Goal: Communication & Community: Answer question/provide support

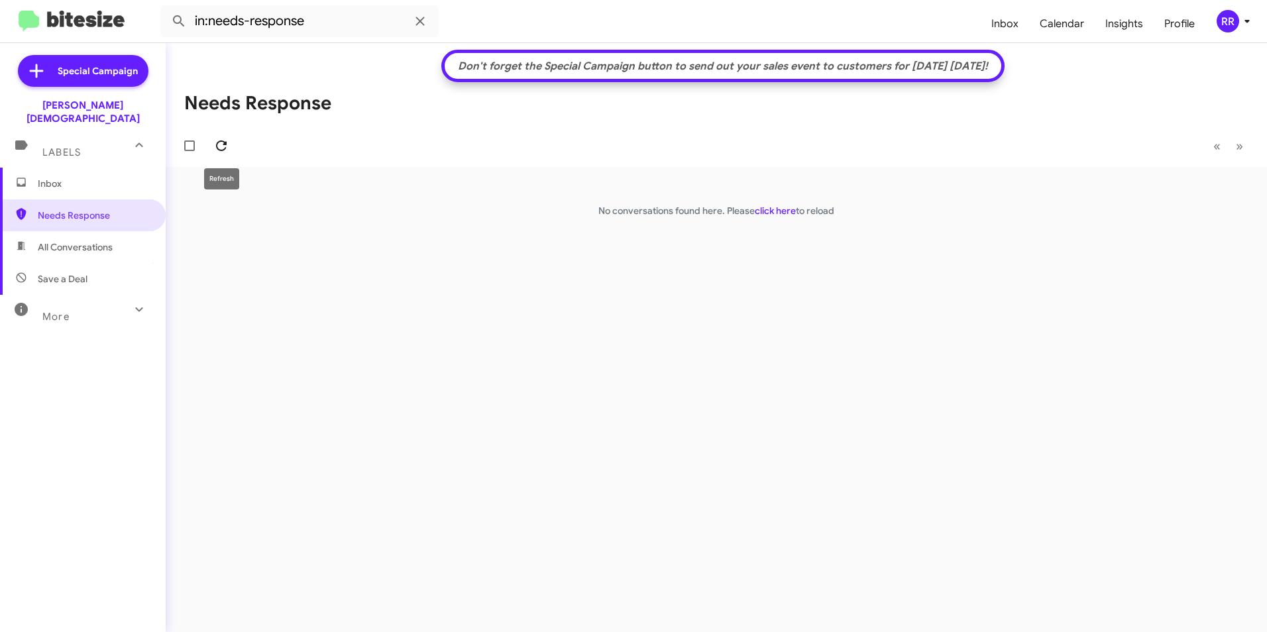
click at [221, 146] on icon at bounding box center [221, 146] width 16 height 16
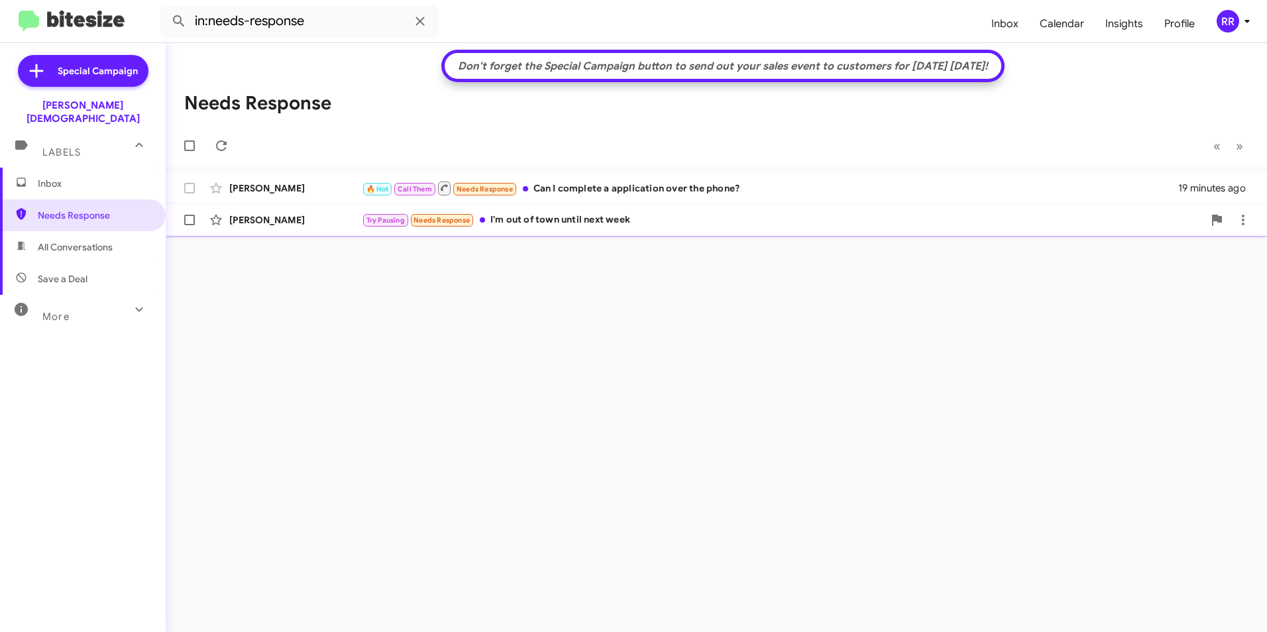
click at [316, 216] on div "[PERSON_NAME]" at bounding box center [295, 219] width 132 height 13
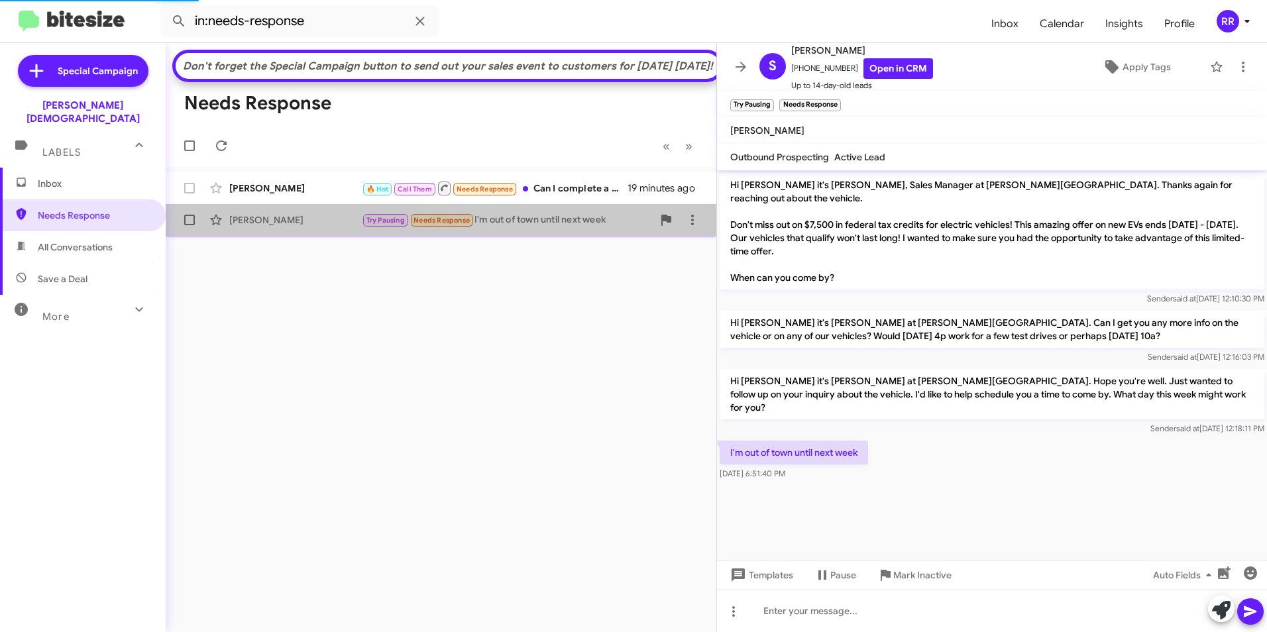
click at [290, 227] on div "[PERSON_NAME]" at bounding box center [295, 219] width 132 height 13
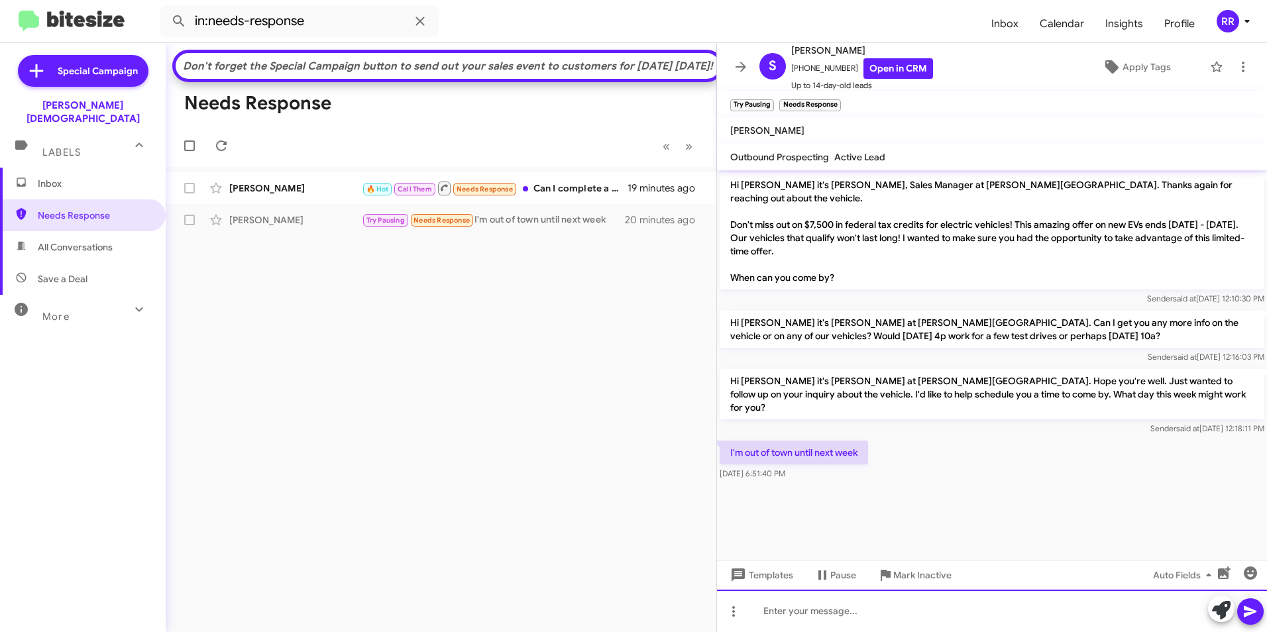
click at [802, 617] on div at bounding box center [992, 611] width 550 height 42
click at [1253, 608] on icon at bounding box center [1250, 612] width 16 height 16
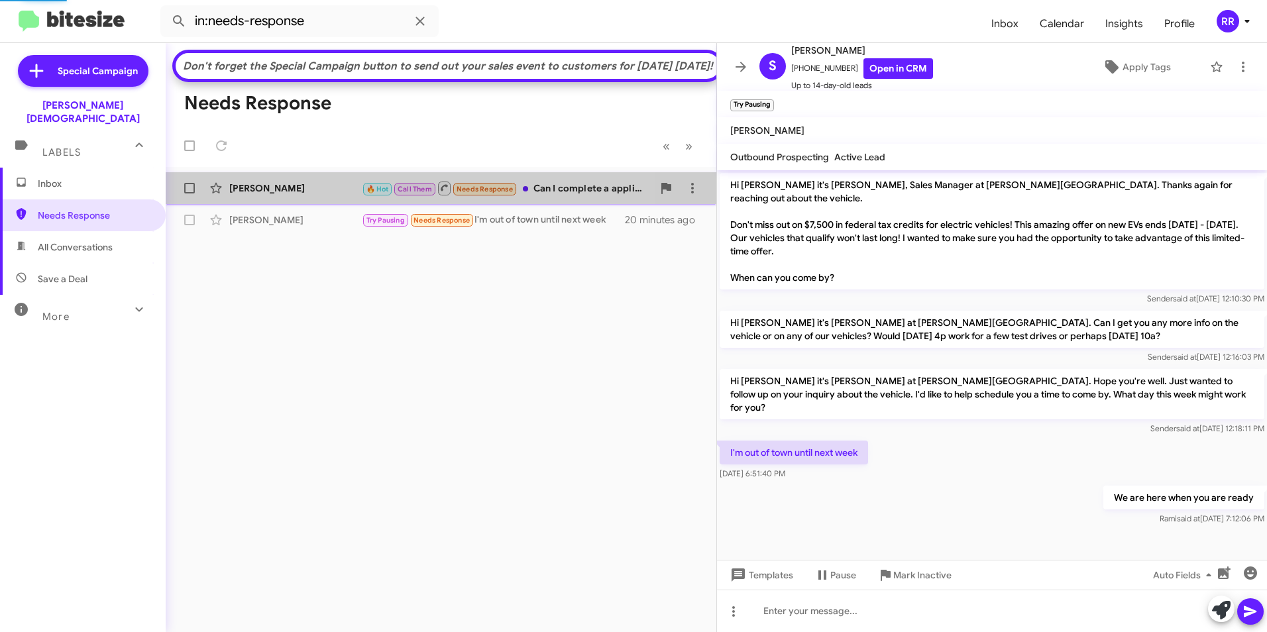
click at [265, 195] on div "[PERSON_NAME]" at bounding box center [295, 188] width 132 height 13
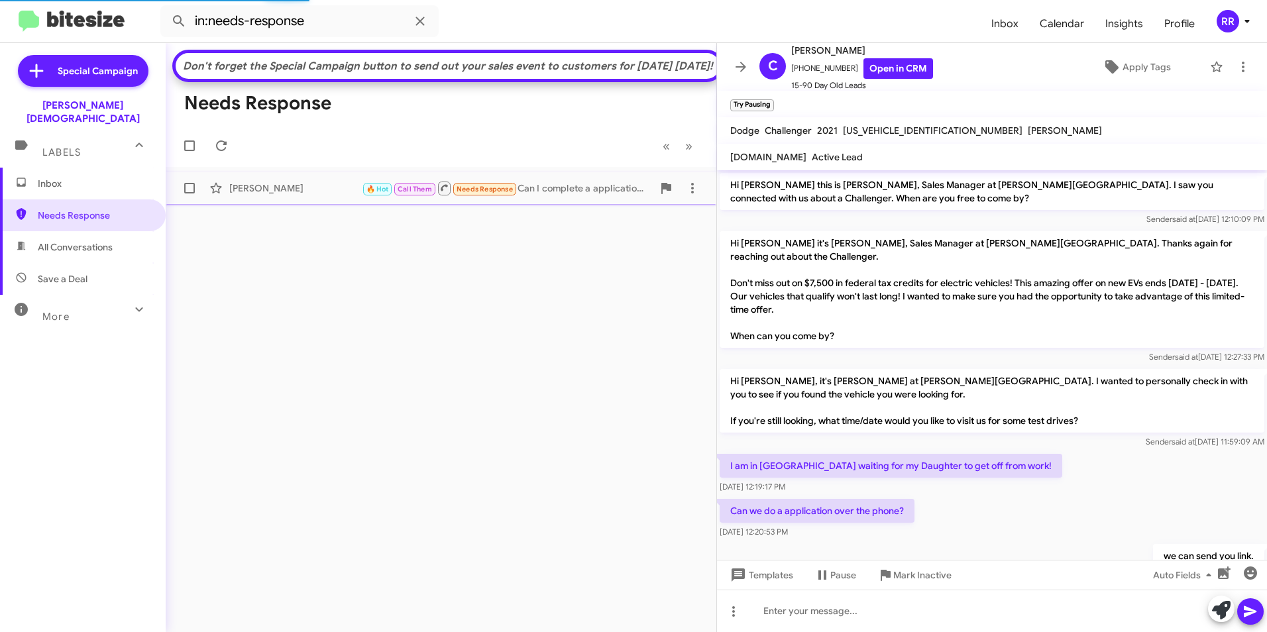
scroll to position [703, 0]
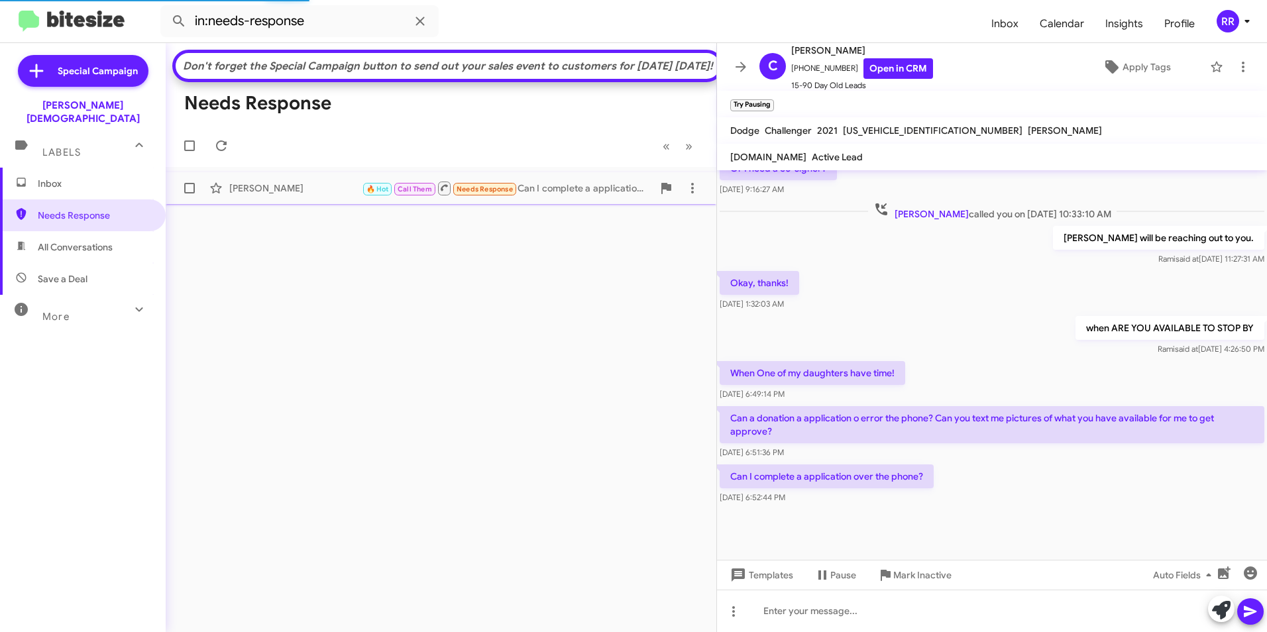
click at [265, 195] on div "[PERSON_NAME]" at bounding box center [295, 188] width 132 height 13
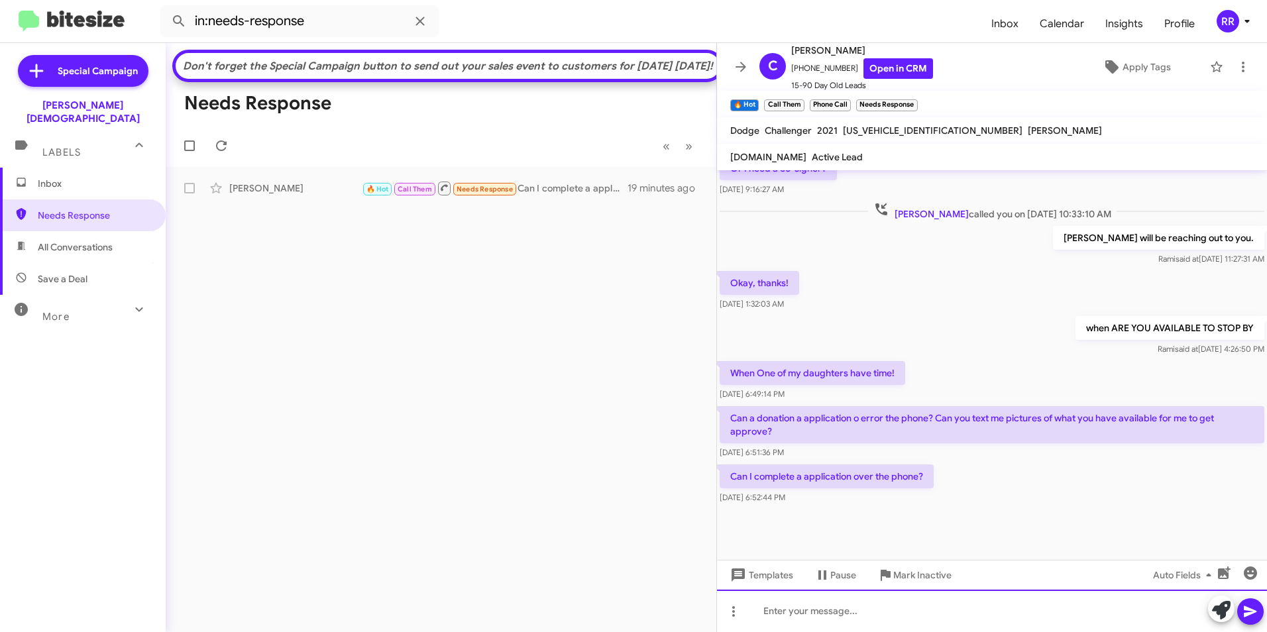
click at [884, 613] on div at bounding box center [992, 611] width 550 height 42
click at [1261, 619] on div at bounding box center [1236, 610] width 56 height 29
click at [1251, 620] on span at bounding box center [1250, 611] width 16 height 26
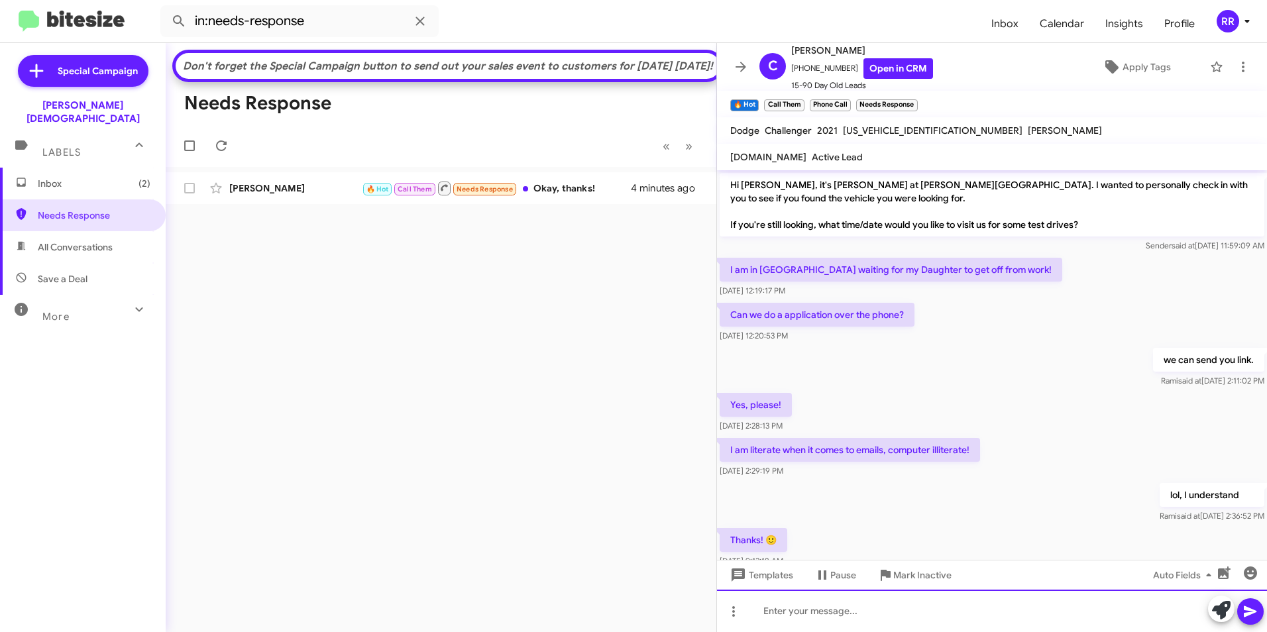
scroll to position [610, 0]
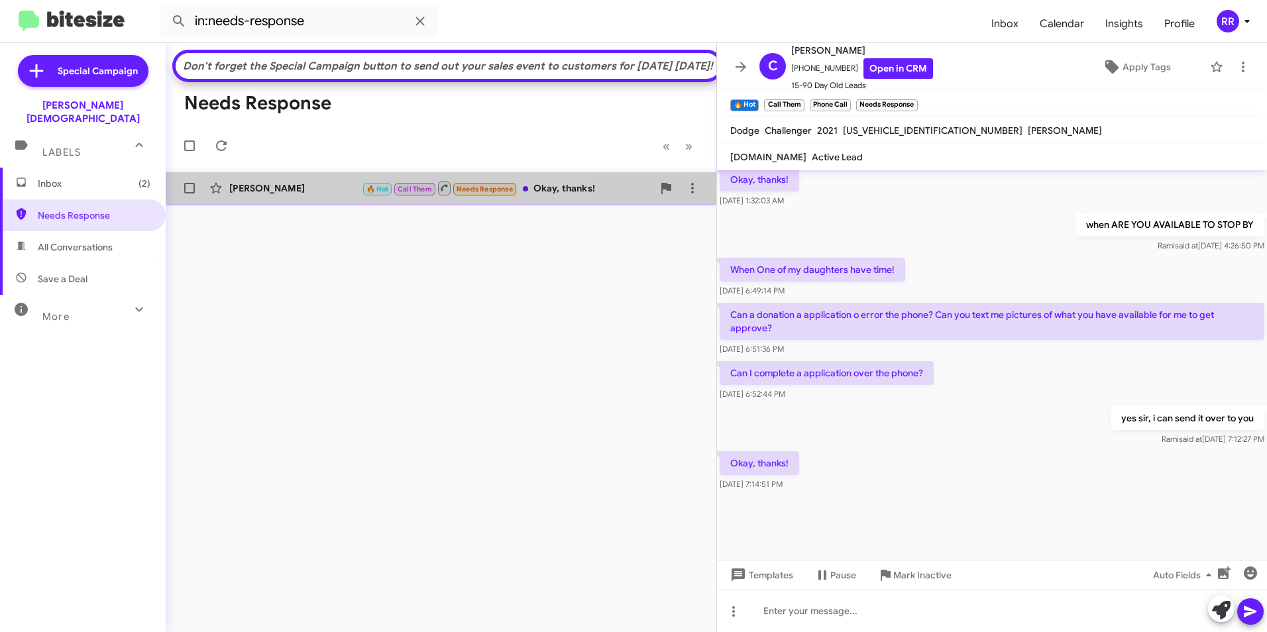
click at [316, 195] on div "[PERSON_NAME]" at bounding box center [295, 188] width 132 height 13
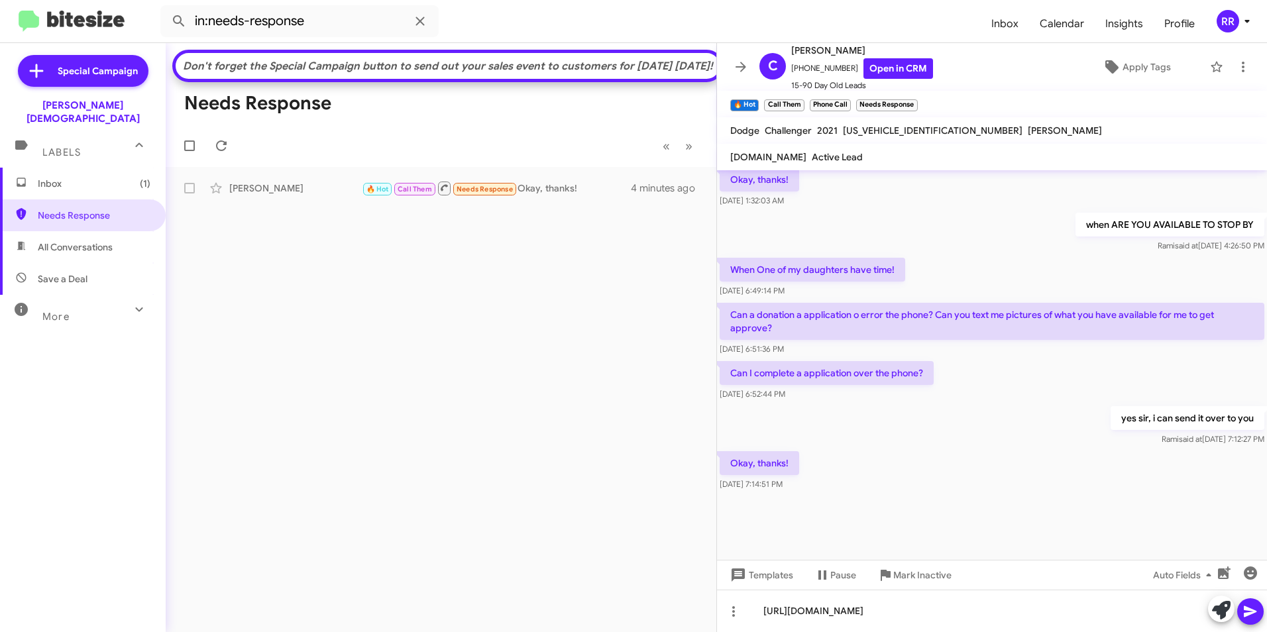
click at [1251, 612] on icon at bounding box center [1249, 611] width 13 height 11
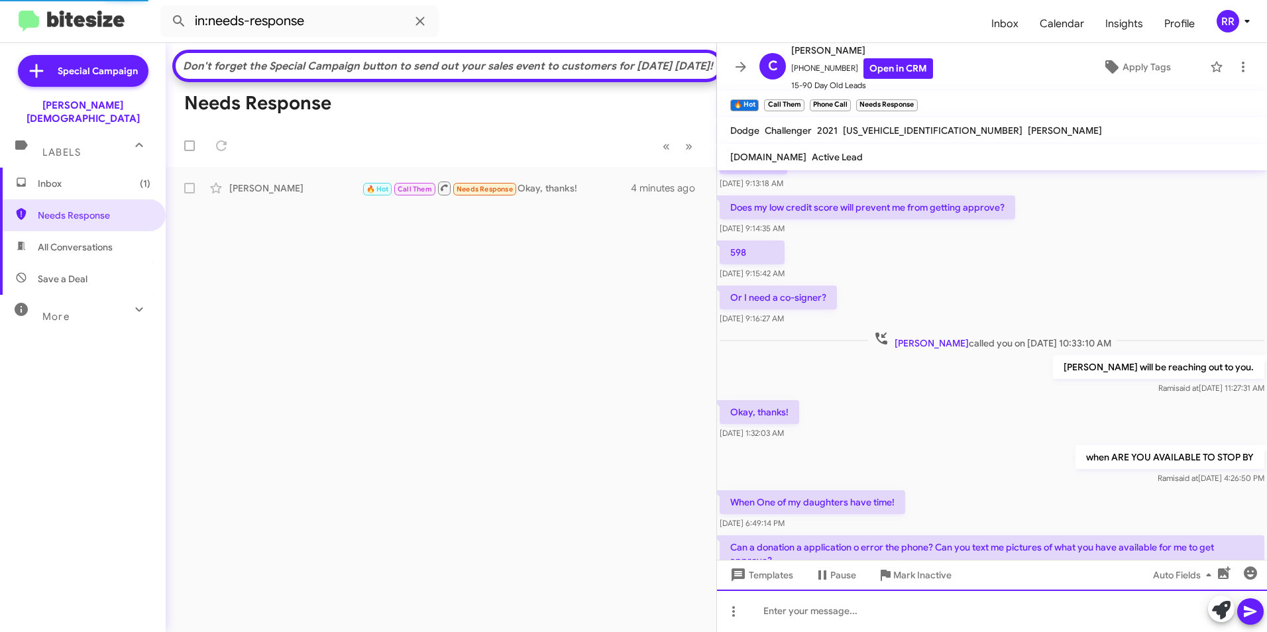
scroll to position [0, 0]
